Goal: Task Accomplishment & Management: Manage account settings

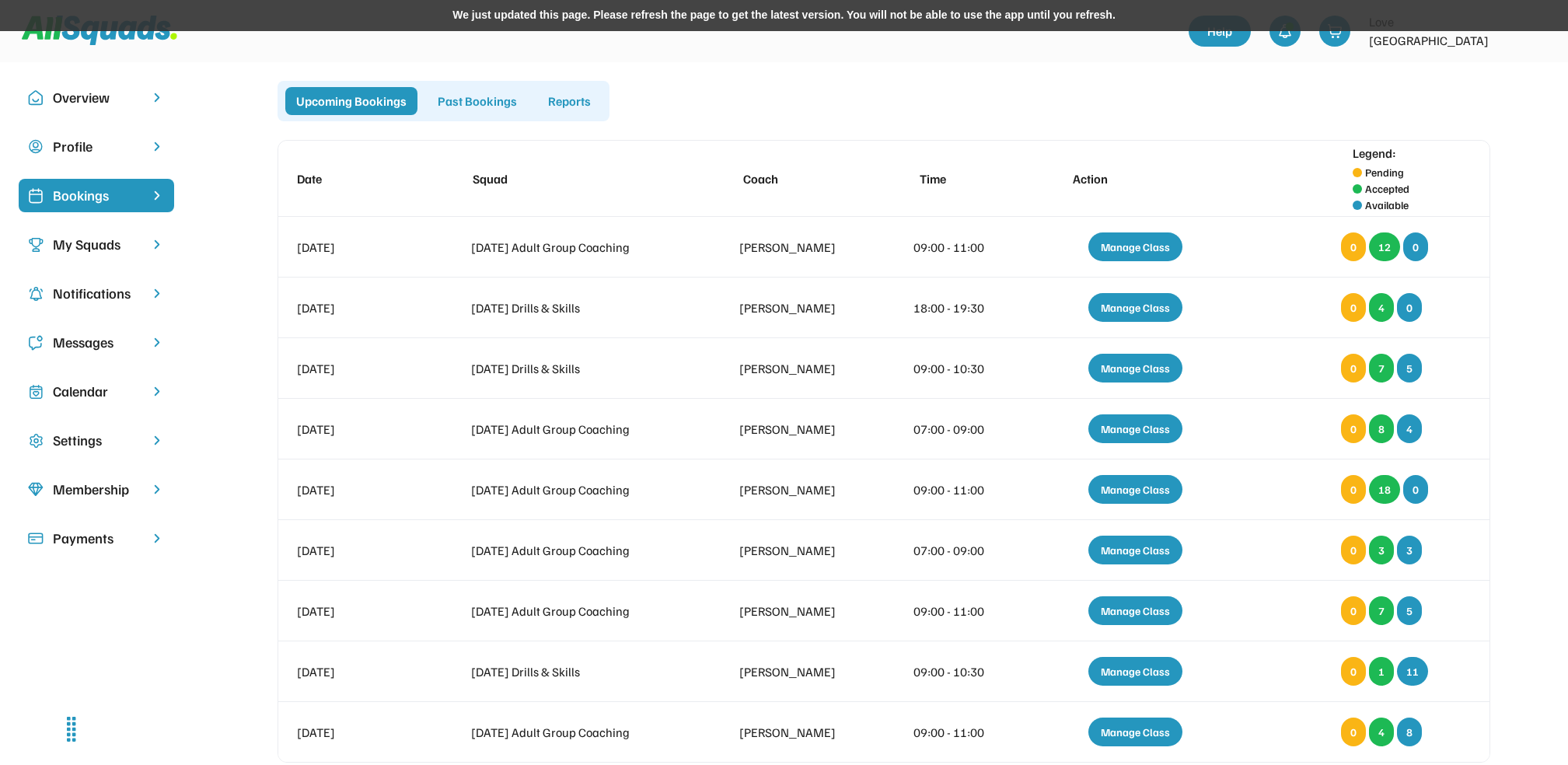
scroll to position [16, 0]
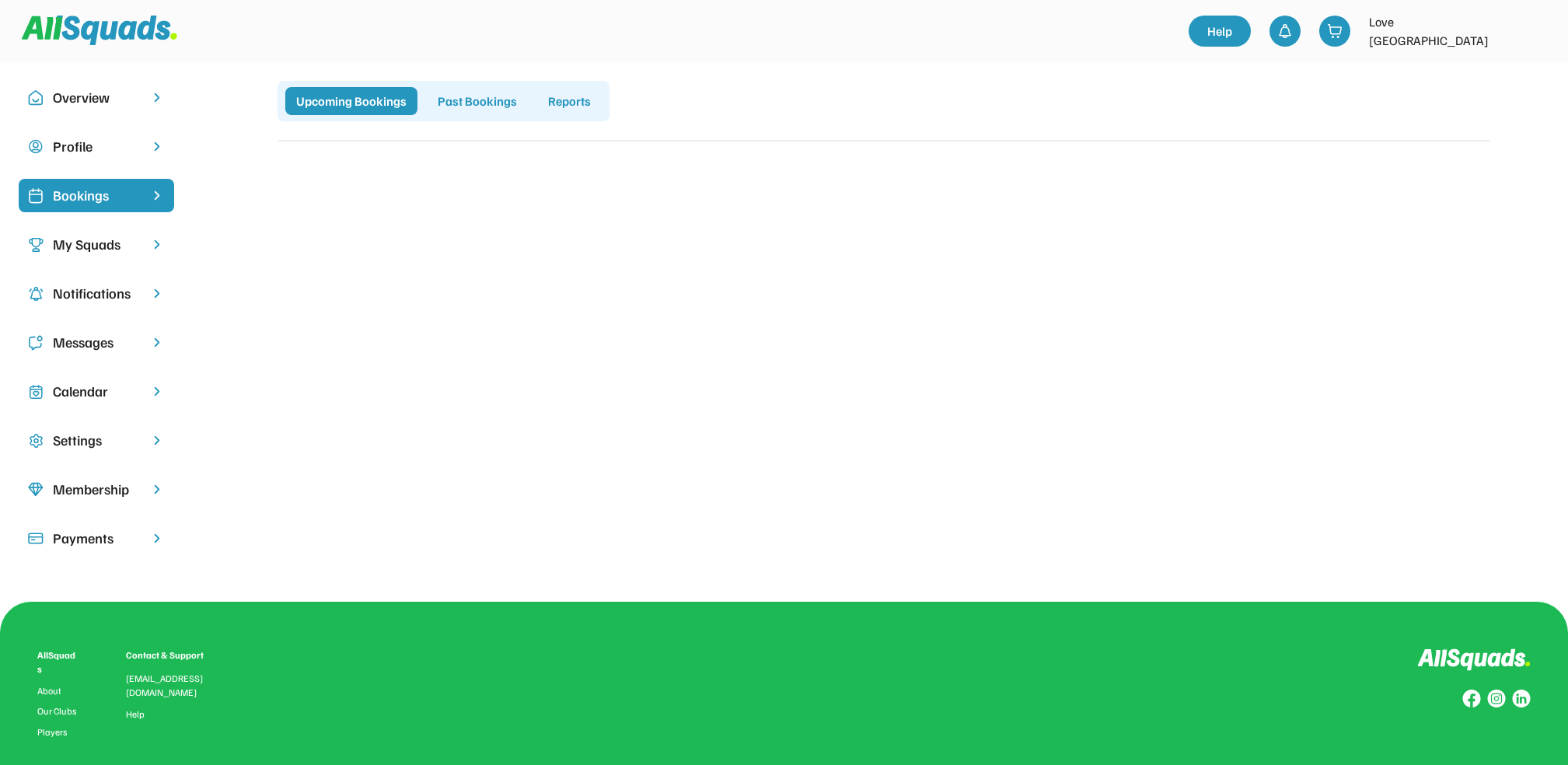
scroll to position [16, 0]
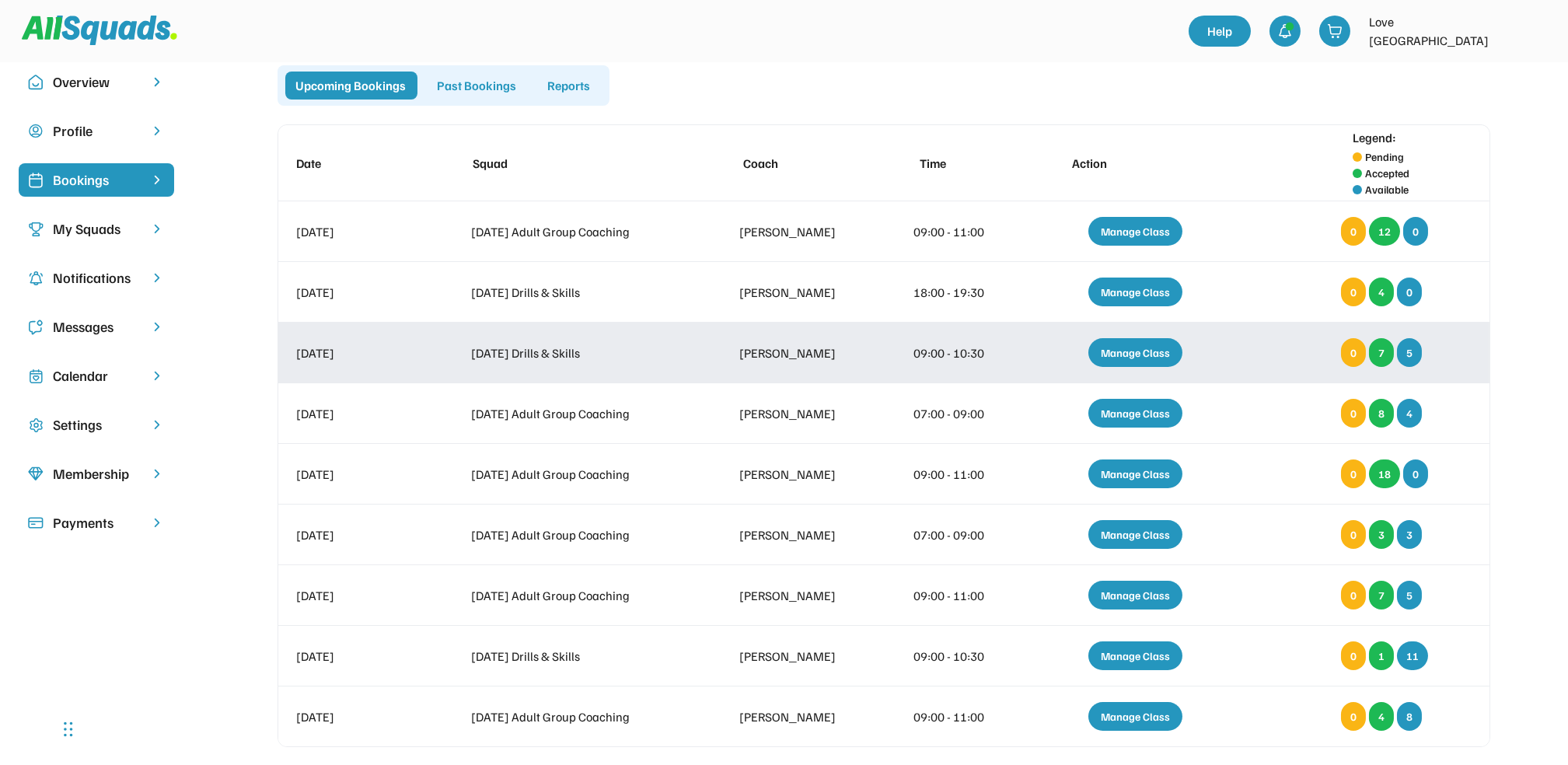
click at [1131, 353] on div "Manage Class" at bounding box center [1136, 352] width 94 height 28
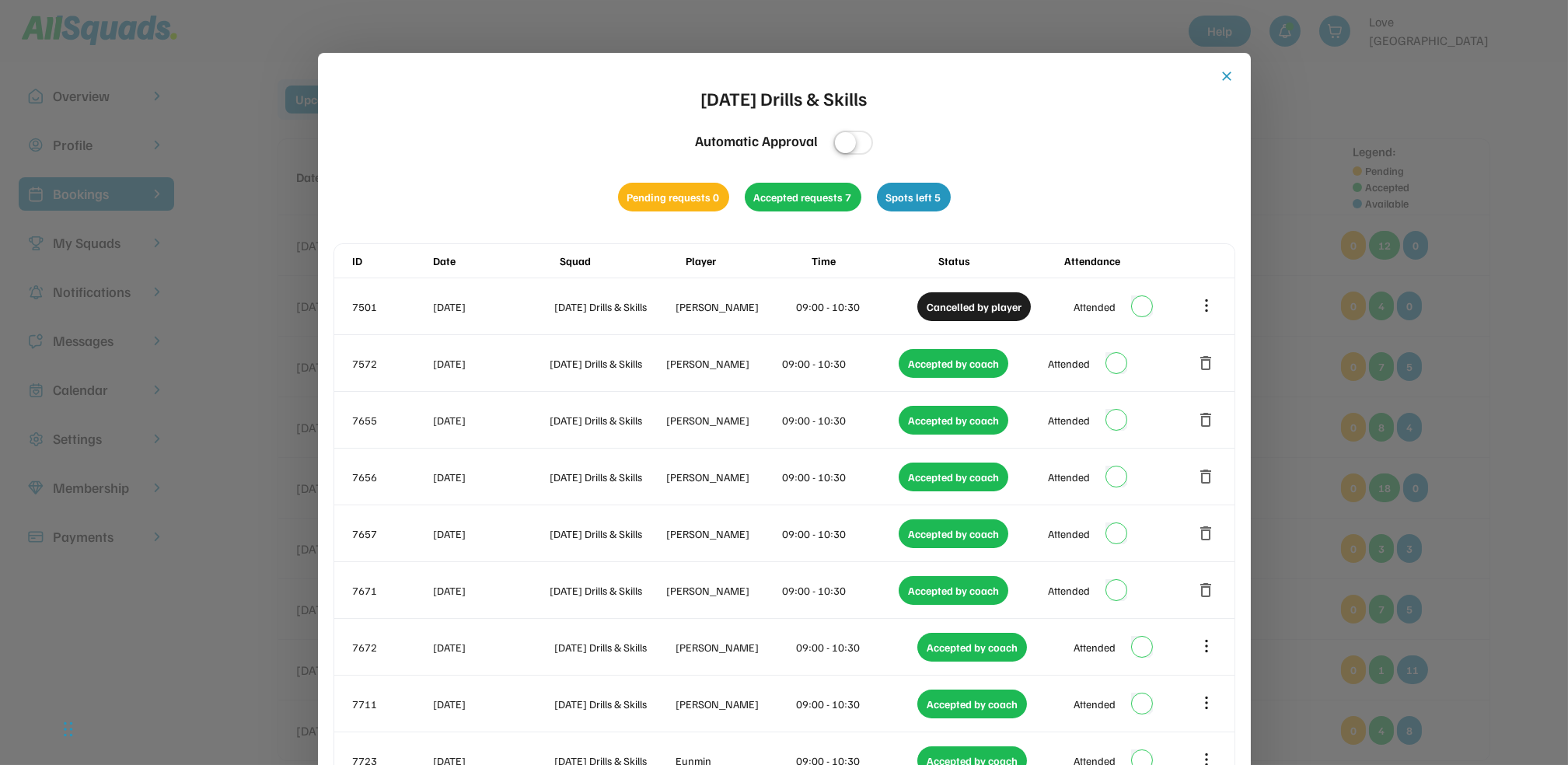
scroll to position [0, 0]
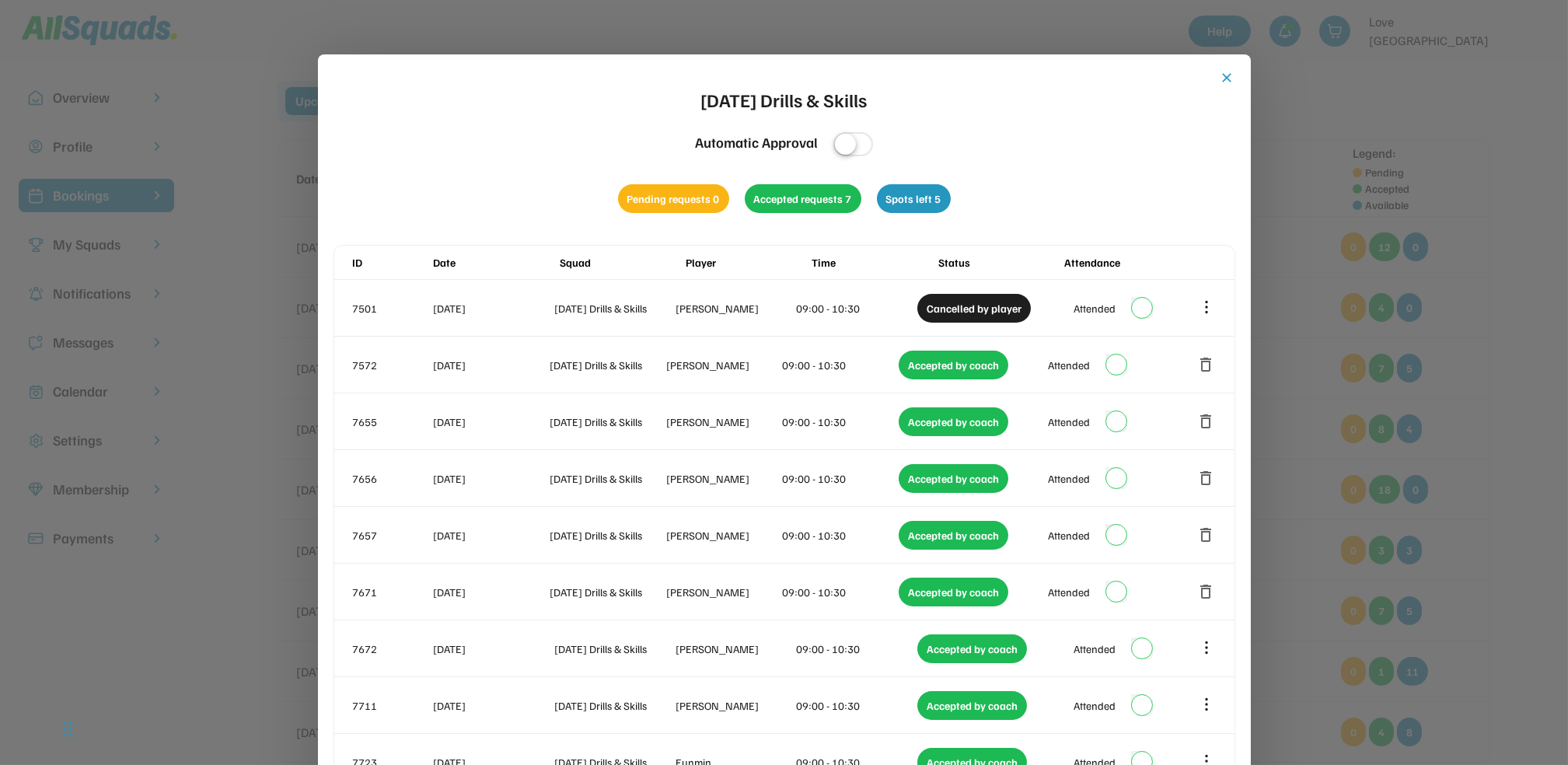
click at [1224, 75] on button "close" at bounding box center [1228, 77] width 16 height 16
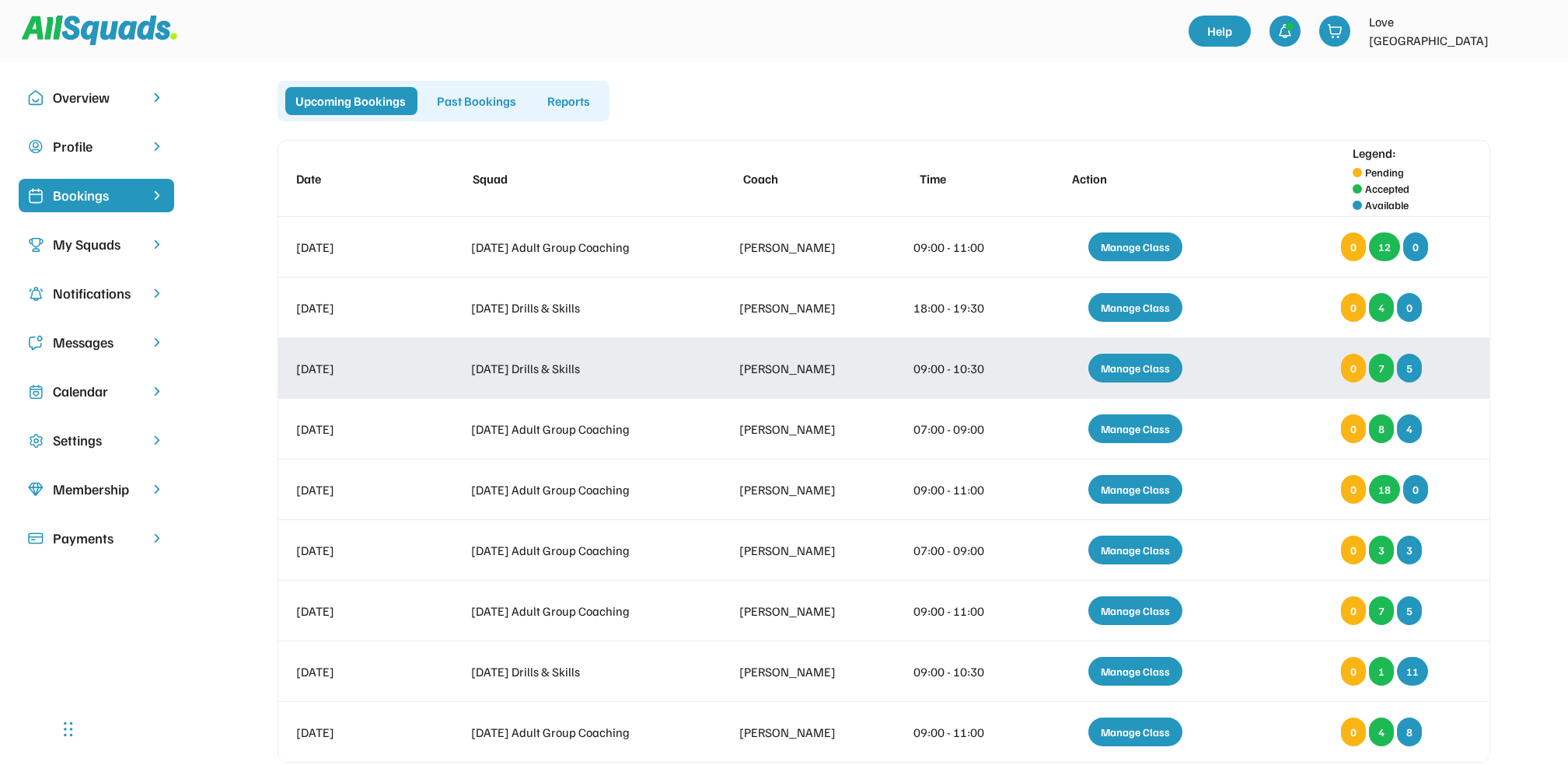
click at [1151, 370] on div "Manage Class" at bounding box center [1136, 368] width 94 height 28
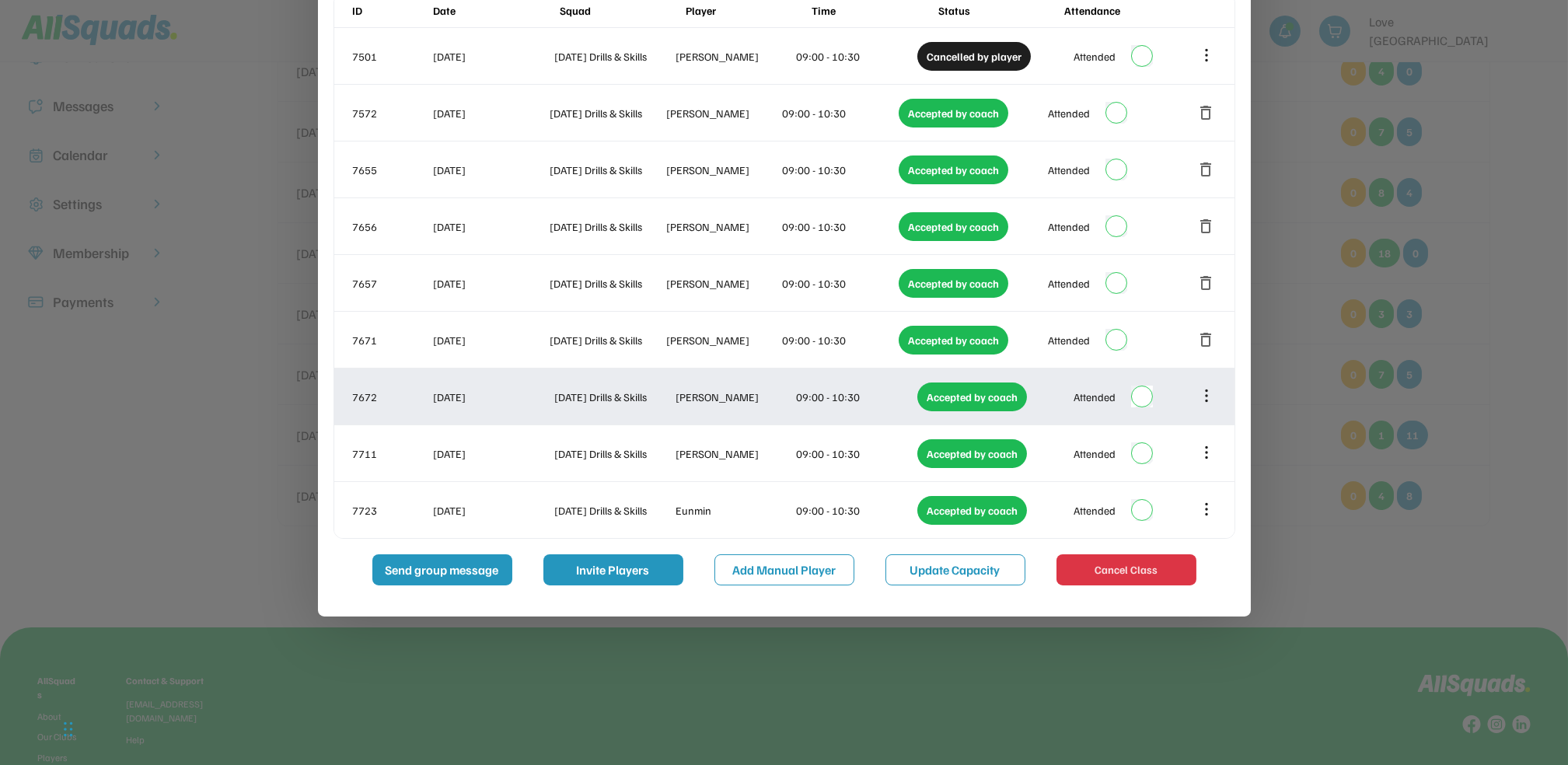
scroll to position [409, 0]
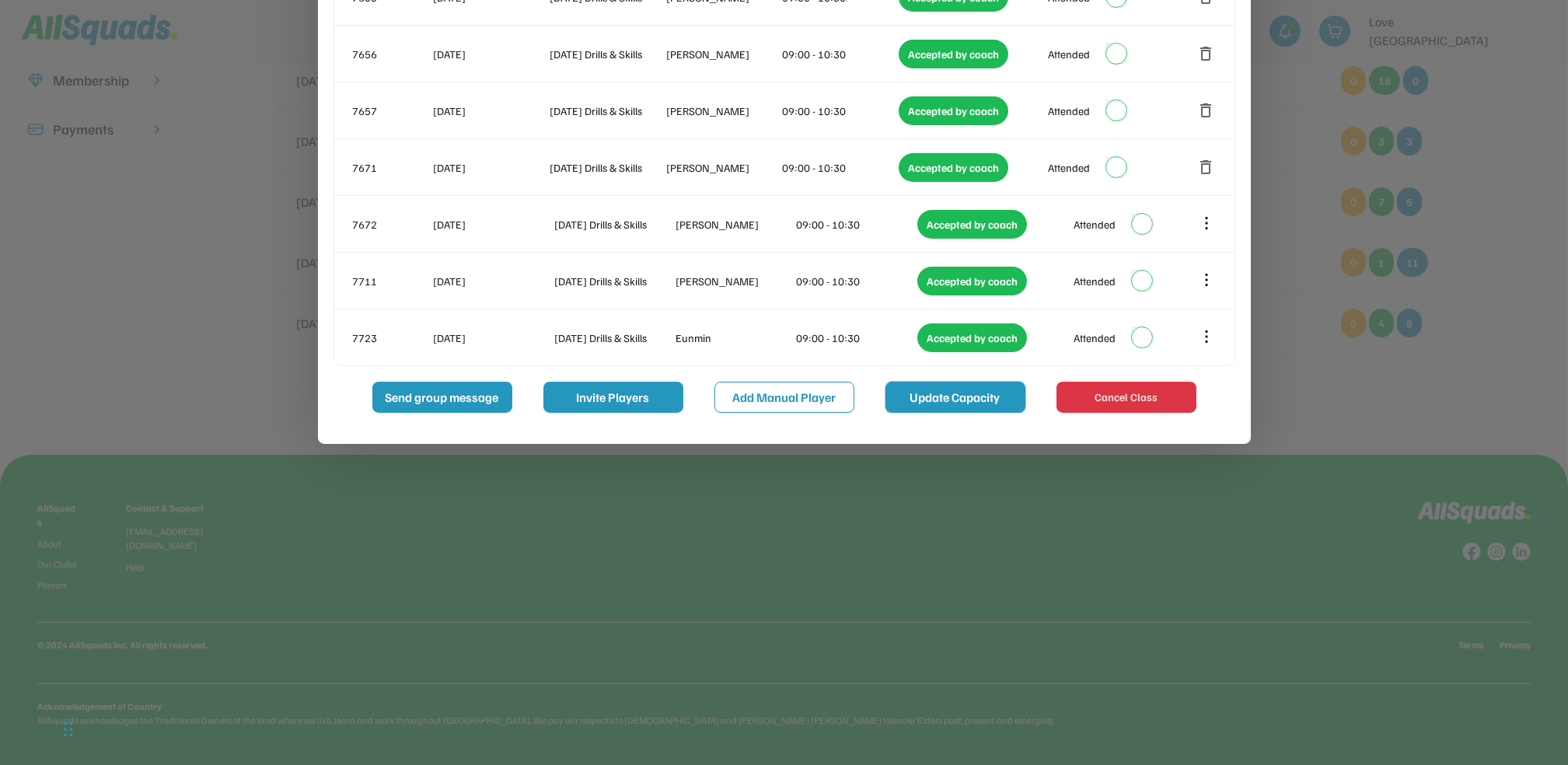
click at [925, 404] on button "Update Capacity" at bounding box center [955, 397] width 140 height 31
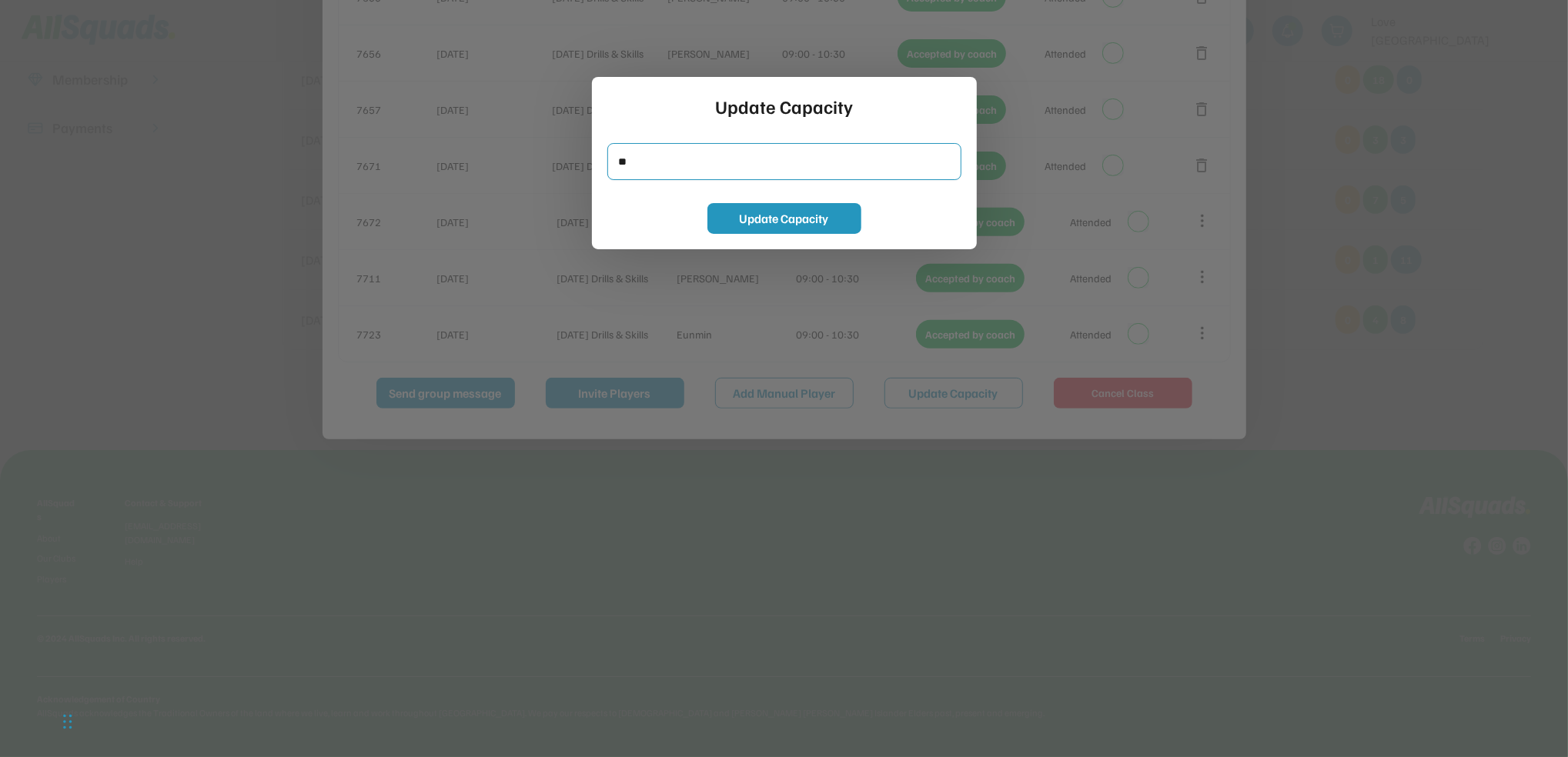
click at [673, 156] on input "input" at bounding box center [784, 161] width 354 height 37
type input "*"
click at [725, 214] on button "Update Capacity" at bounding box center [784, 218] width 154 height 31
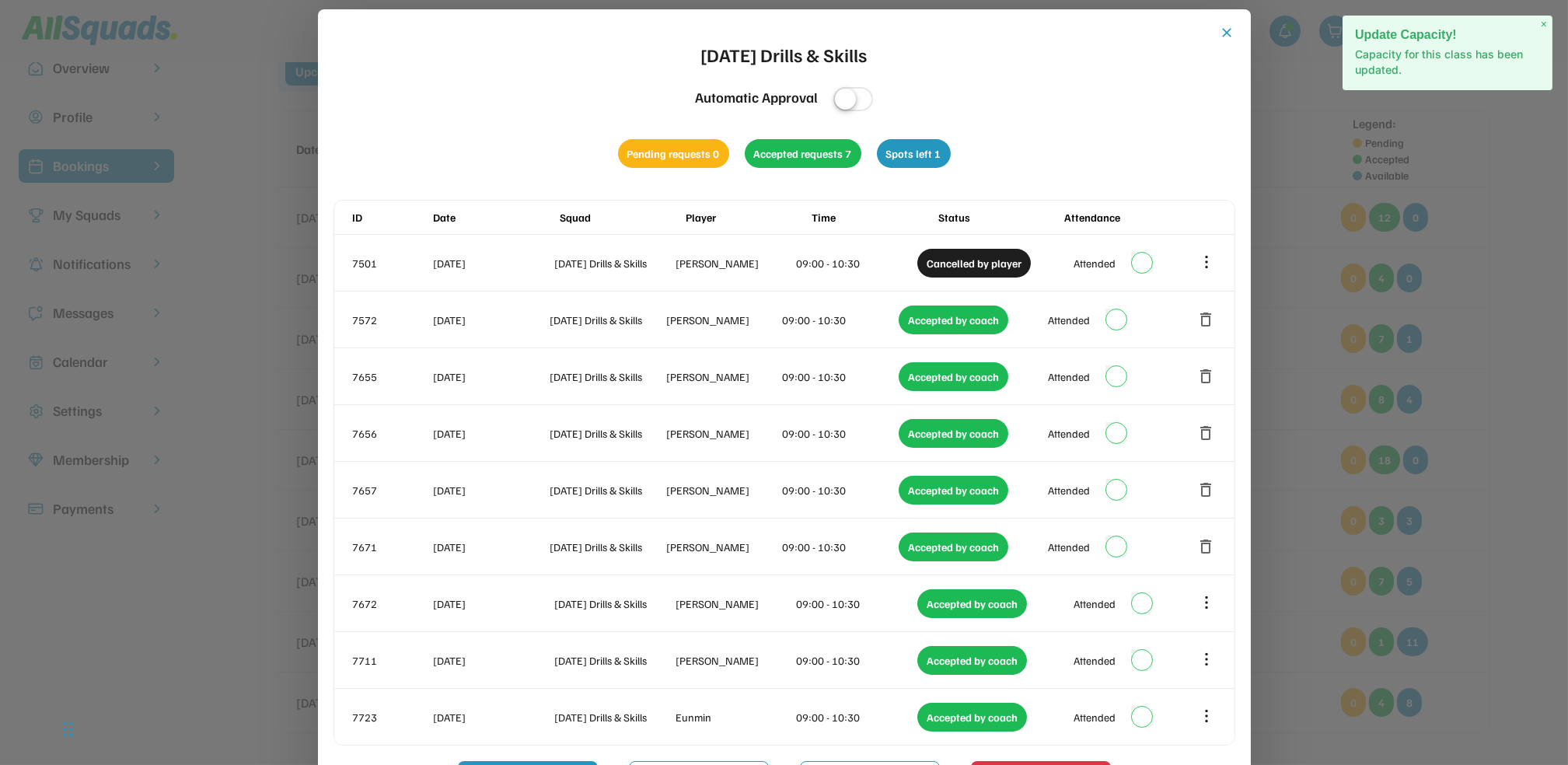
scroll to position [0, 0]
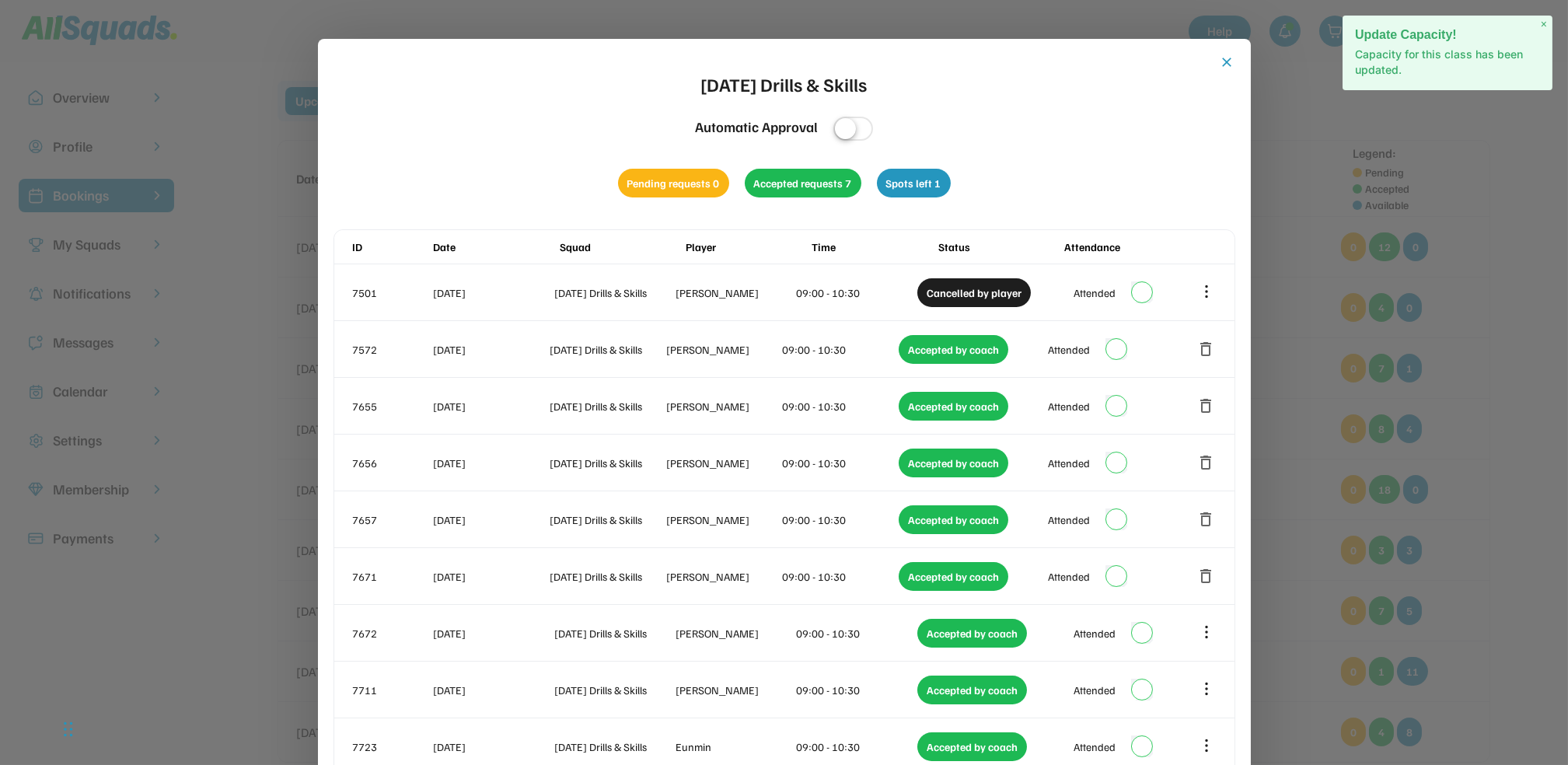
click at [1228, 56] on button "close" at bounding box center [1228, 63] width 16 height 16
